Goal: Communication & Community: Participate in discussion

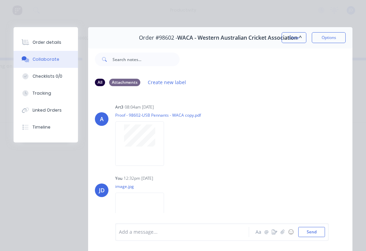
scroll to position [16, 0]
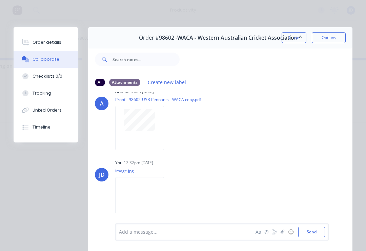
click at [296, 40] on button "Close" at bounding box center [294, 37] width 25 height 11
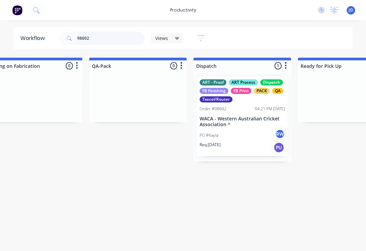
click at [98, 41] on input "98602" at bounding box center [110, 39] width 67 height 14
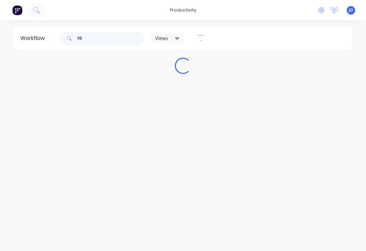
scroll to position [0, 0]
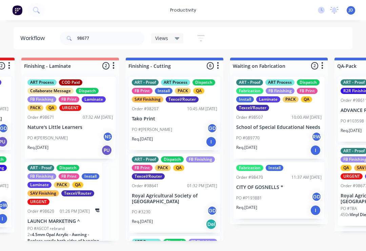
scroll to position [0, 1570]
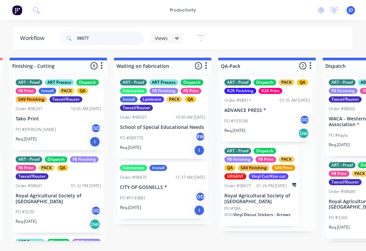
click at [106, 39] on input "98677" at bounding box center [110, 39] width 67 height 14
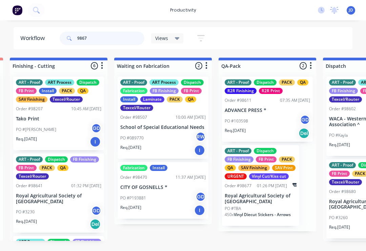
scroll to position [0, 0]
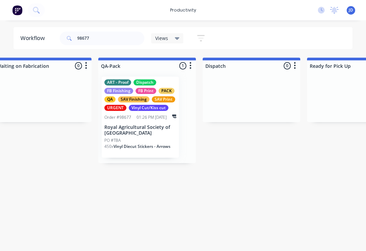
scroll to position [0, 1733]
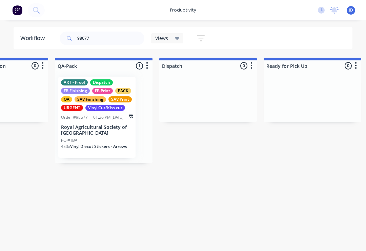
click at [107, 122] on div "ART - Proof Dispatch FB Finishing FB Print PACK QA SAV Finishing SAV Print URGE…" at bounding box center [96, 117] width 77 height 81
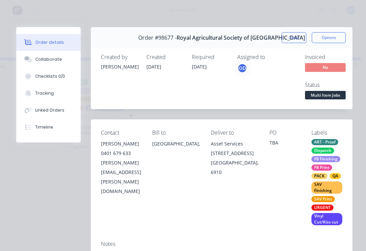
scroll to position [0, 0]
click at [54, 60] on div "Collaborate" at bounding box center [48, 59] width 27 height 6
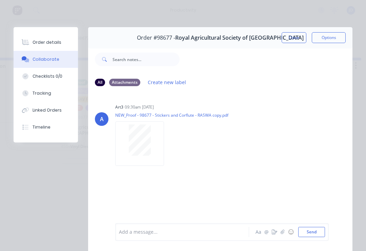
click at [282, 233] on icon "button" at bounding box center [282, 231] width 4 height 4
click at [323, 230] on button "Send" at bounding box center [311, 232] width 27 height 10
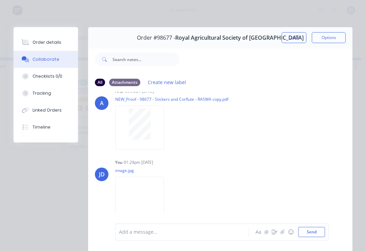
scroll to position [16, 0]
click at [292, 36] on button "Close" at bounding box center [294, 37] width 25 height 11
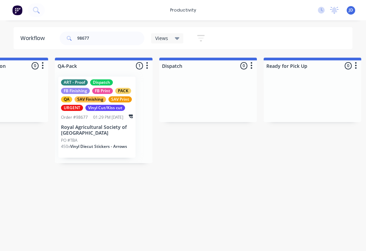
scroll to position [0, 1733]
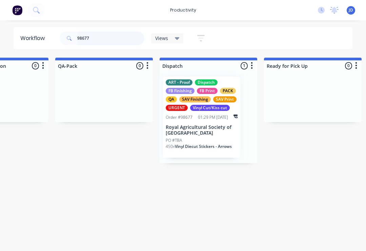
click at [101, 37] on input "98677" at bounding box center [110, 39] width 67 height 14
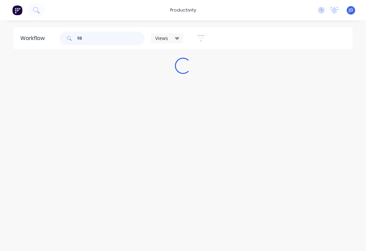
scroll to position [0, 0]
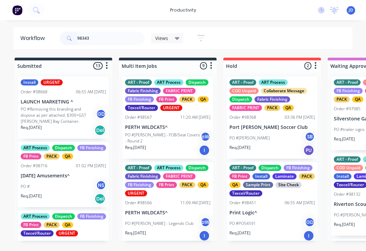
click at [101, 40] on input "98343" at bounding box center [110, 39] width 67 height 14
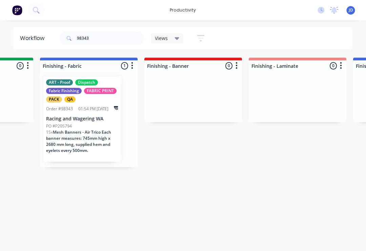
click at [84, 126] on div "PO #P205794" at bounding box center [82, 126] width 72 height 6
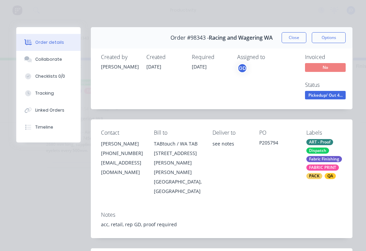
click at [54, 60] on div "Collaborate" at bounding box center [48, 59] width 27 height 6
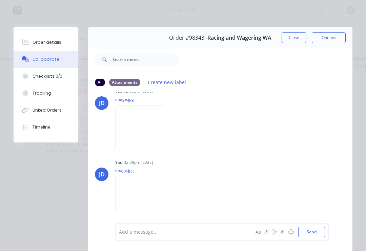
scroll to position [95, 0]
click at [282, 234] on icon "button" at bounding box center [282, 231] width 4 height 5
click at [331, 227] on div "Add a message... Aa @ ☺ Send" at bounding box center [220, 214] width 264 height 72
click at [326, 228] on div "Add a message... Aa @ ☺ Send" at bounding box center [221, 214] width 213 height 52
click at [318, 231] on button "Send" at bounding box center [311, 232] width 27 height 10
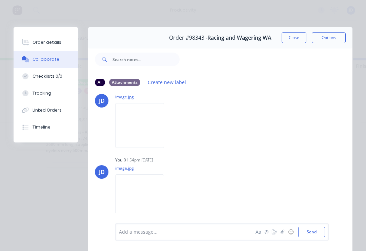
scroll to position [169, 0]
click at [293, 41] on button "Close" at bounding box center [294, 37] width 25 height 11
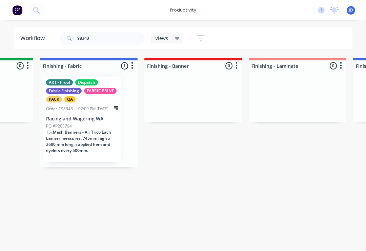
scroll to position [0, 0]
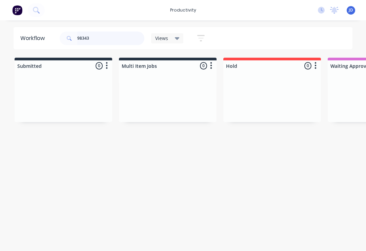
click at [99, 38] on input "98343" at bounding box center [110, 39] width 67 height 14
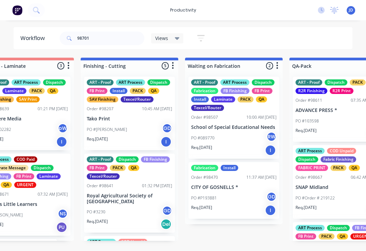
scroll to position [0, 1499]
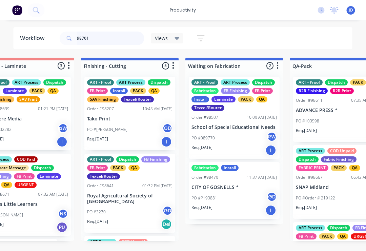
click at [99, 36] on input "98701" at bounding box center [110, 39] width 67 height 14
type input "98701"
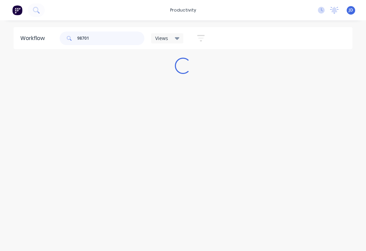
scroll to position [0, 0]
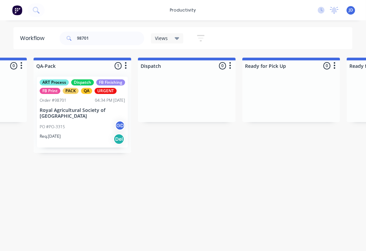
click at [95, 125] on div "PO #PO-3315 GD" at bounding box center [82, 126] width 85 height 13
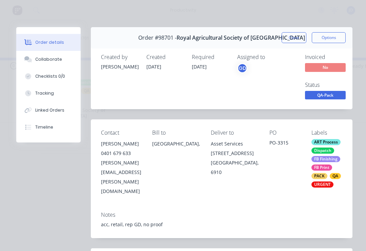
click at [52, 57] on div "Collaborate" at bounding box center [48, 59] width 27 height 6
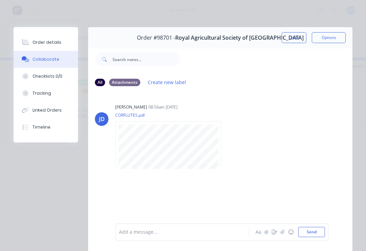
click at [282, 230] on icon "button" at bounding box center [282, 231] width 4 height 5
click at [312, 233] on button "Send" at bounding box center [311, 232] width 27 height 10
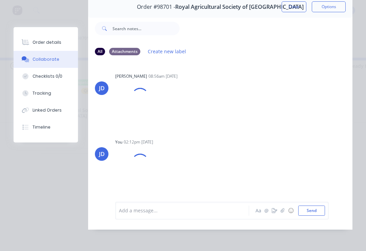
scroll to position [41, 0]
click at [284, 214] on button "button" at bounding box center [282, 210] width 8 height 8
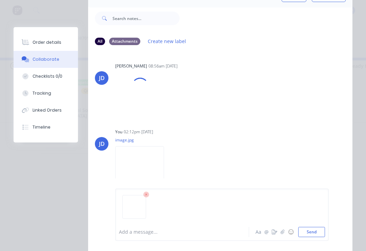
click at [320, 229] on button "Send" at bounding box center [311, 232] width 27 height 10
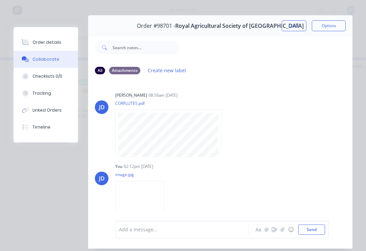
scroll to position [0, 0]
click at [294, 24] on button "Close" at bounding box center [294, 25] width 25 height 11
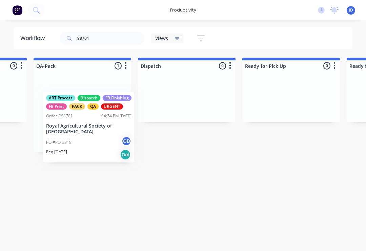
scroll to position [0, 1753]
